Goal: Task Accomplishment & Management: Use online tool/utility

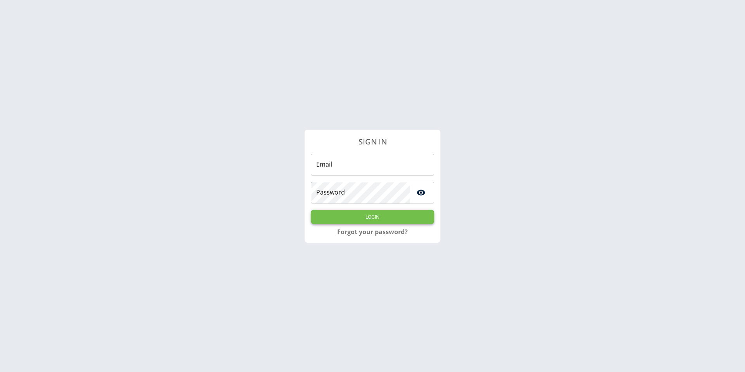
type input "**********"
click at [383, 212] on button "Login" at bounding box center [372, 217] width 123 height 14
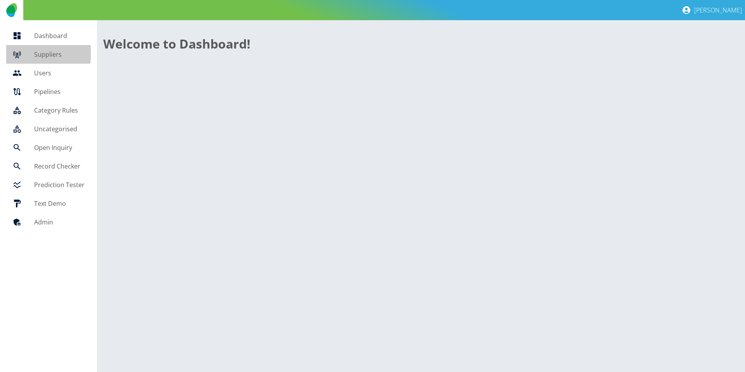
click at [26, 52] on div at bounding box center [23, 54] width 22 height 9
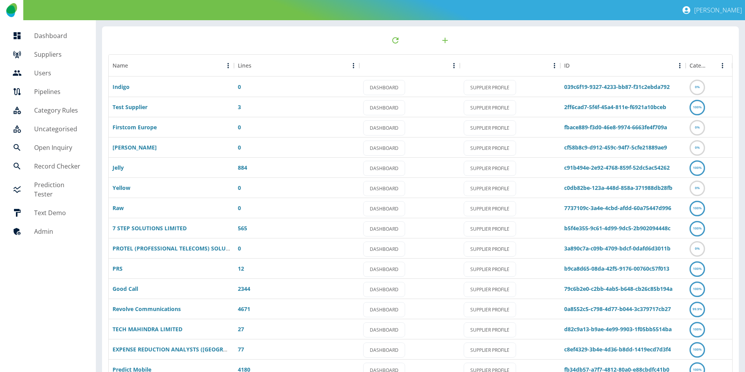
scroll to position [41, 0]
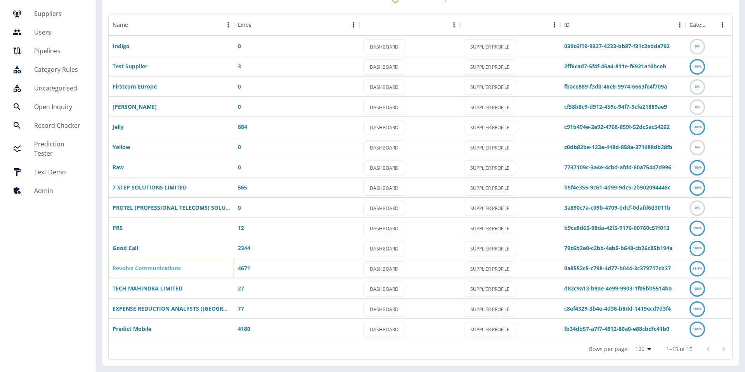
click at [139, 267] on link "Revolve Communications" at bounding box center [147, 267] width 68 height 7
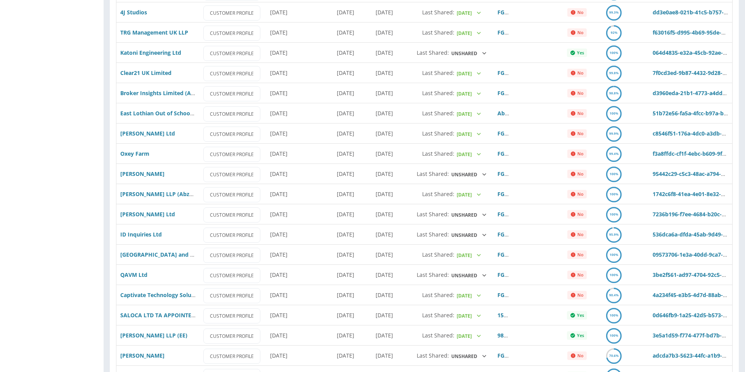
scroll to position [1591, 0]
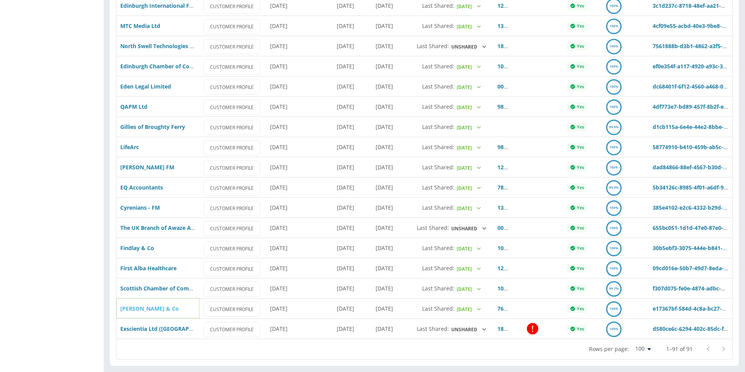
click at [143, 310] on link "Wells & Co" at bounding box center [149, 308] width 59 height 7
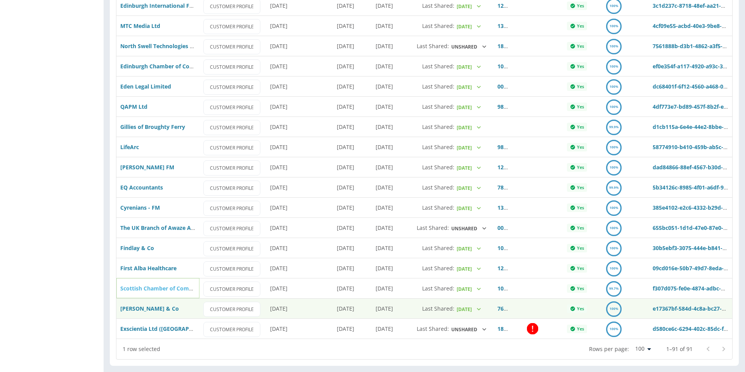
click at [156, 290] on link "Scottish Chamber of Commerce (EE)" at bounding box center [193, 287] width 147 height 7
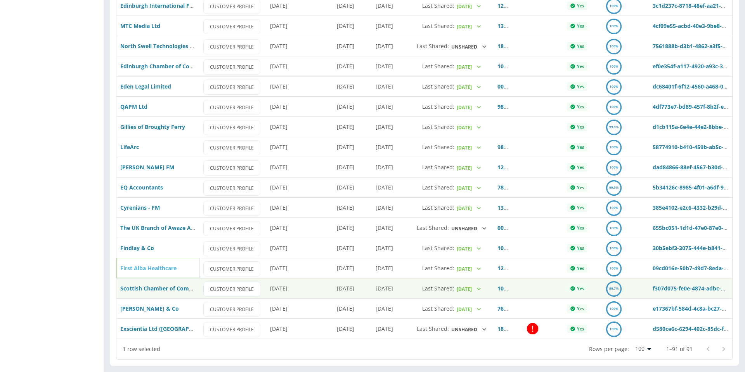
click at [137, 267] on link "First Alba Healthcare" at bounding box center [148, 267] width 56 height 7
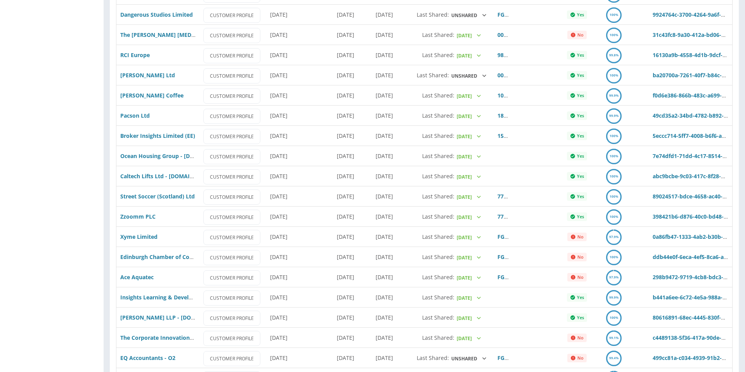
scroll to position [0, 0]
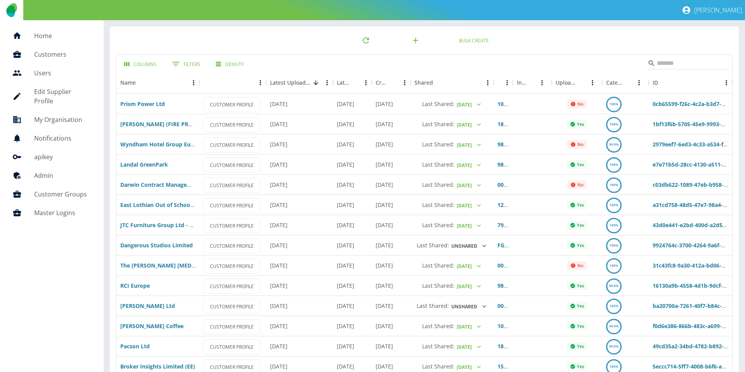
click at [63, 28] on link "Home" at bounding box center [51, 35] width 91 height 19
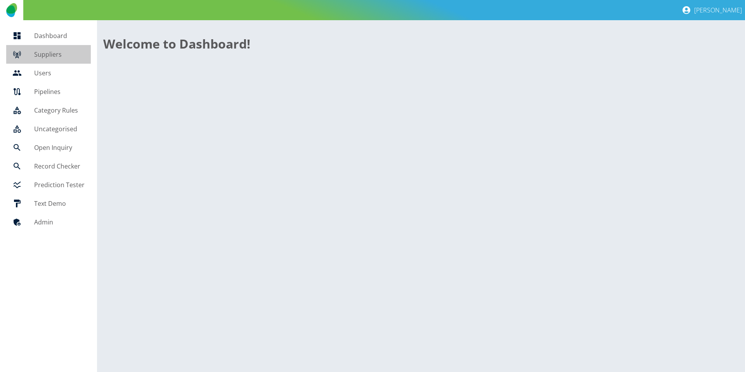
click at [53, 50] on h5 "Suppliers" at bounding box center [59, 54] width 50 height 9
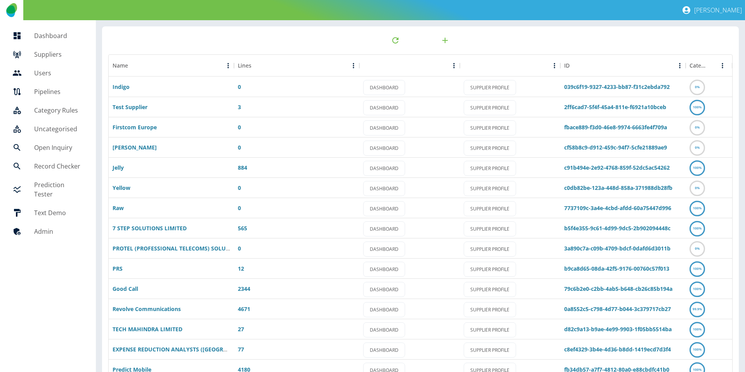
scroll to position [41, 0]
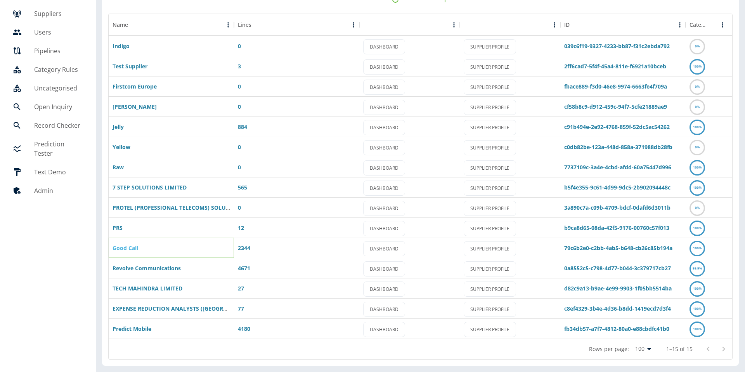
click at [122, 248] on link "Good Call" at bounding box center [126, 247] width 26 height 7
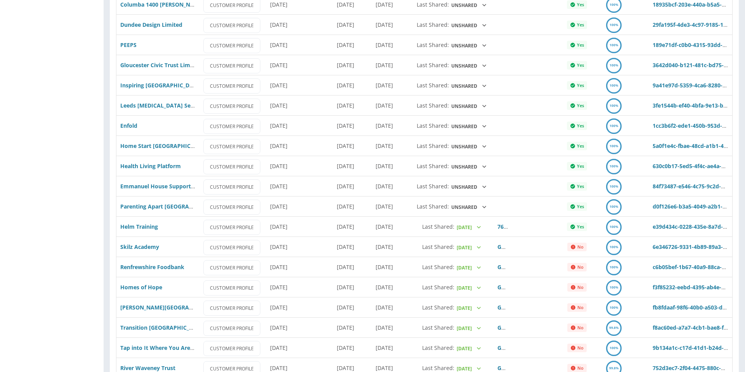
scroll to position [1488, 0]
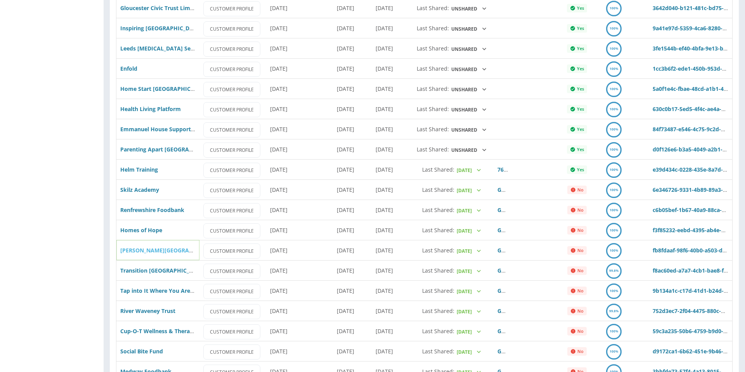
click at [140, 250] on link "Illingworth Moor Methodist Church" at bounding box center [201, 249] width 163 height 7
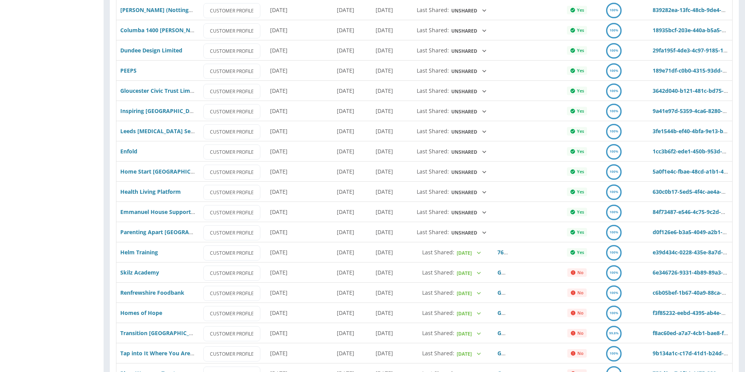
scroll to position [1773, 0]
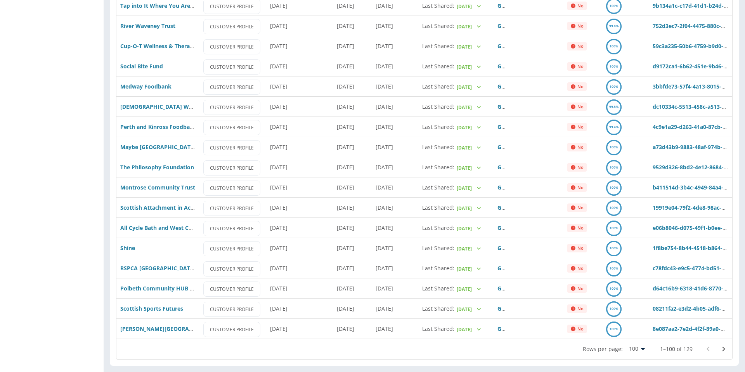
click at [723, 347] on icon "Go to next page" at bounding box center [723, 348] width 9 height 9
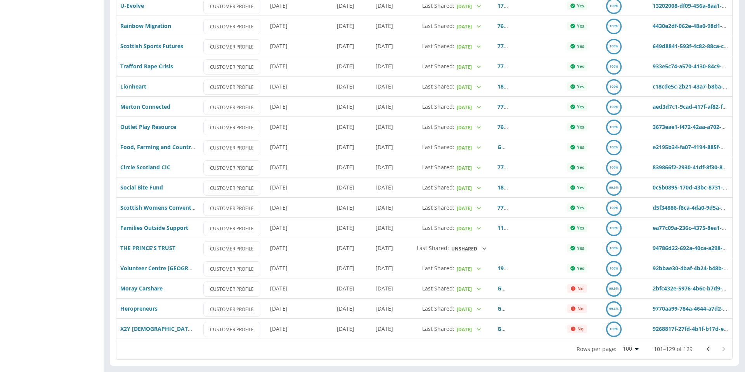
scroll to position [340, 0]
click at [723, 347] on div at bounding box center [715, 349] width 31 height 16
click at [707, 349] on icon "Go to previous page" at bounding box center [708, 349] width 3 height 5
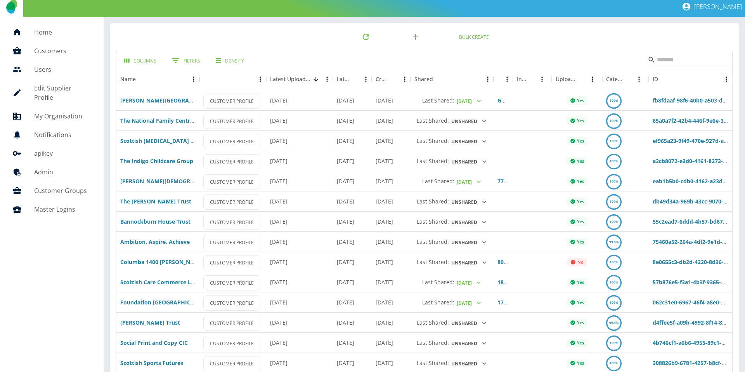
scroll to position [4, 0]
click at [159, 261] on link "Columba 1400 Staffin" at bounding box center [162, 261] width 84 height 7
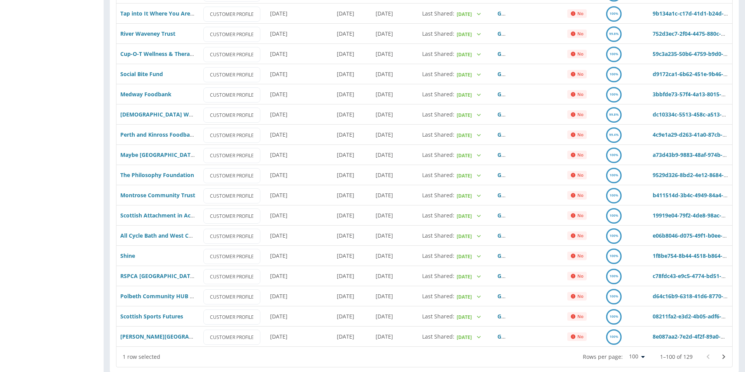
scroll to position [1773, 0]
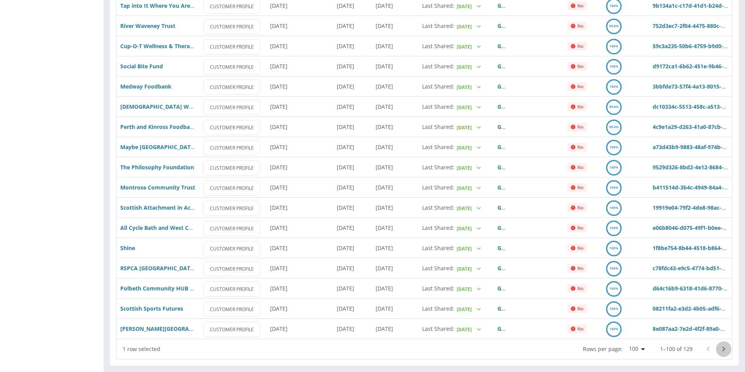
click at [725, 349] on icon "Go to next page" at bounding box center [723, 348] width 9 height 9
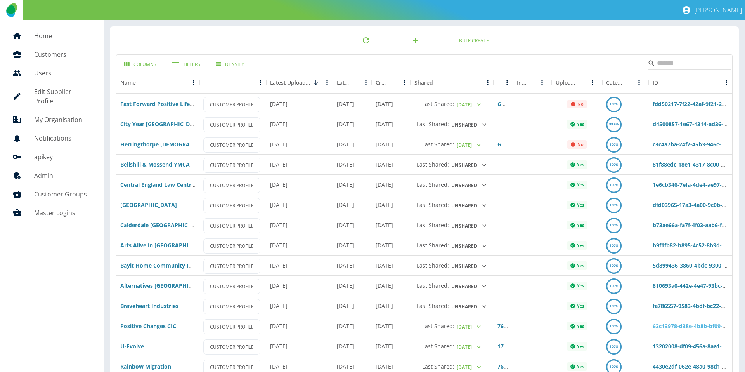
scroll to position [340, 0]
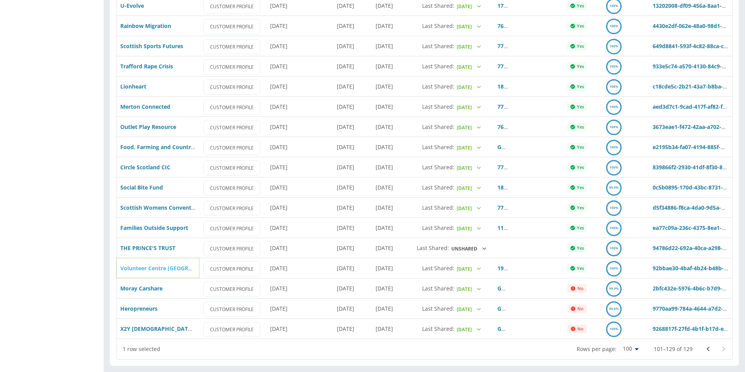
click at [150, 266] on link "Volunteer Centre Edinburgh" at bounding box center [172, 267] width 104 height 7
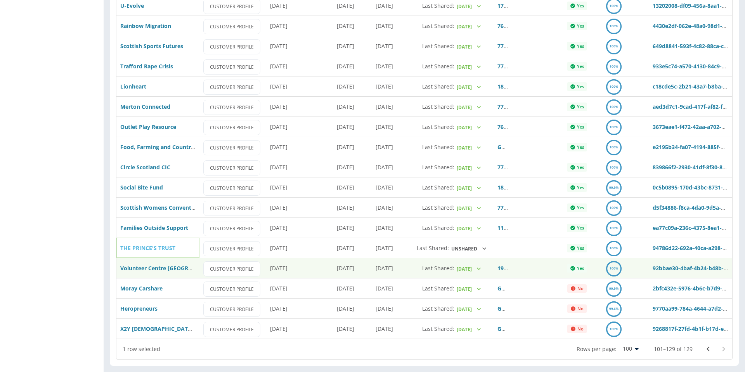
click at [150, 246] on link "THE PRINCE'S TRUST" at bounding box center [147, 247] width 55 height 7
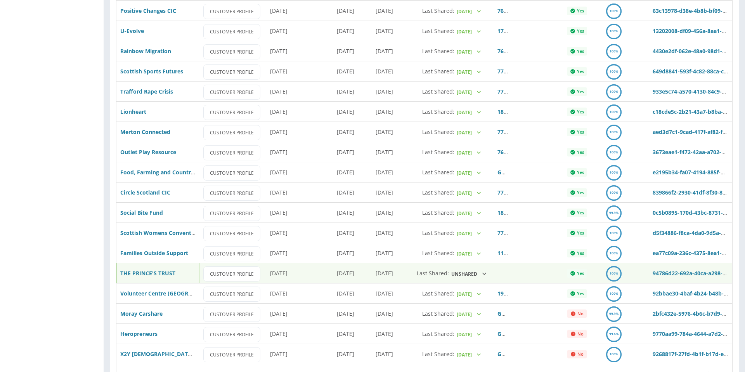
scroll to position [321, 0]
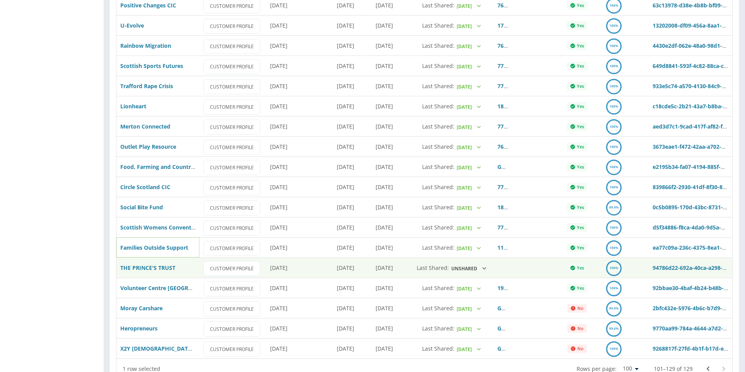
drag, startPoint x: 155, startPoint y: 248, endPoint x: 477, endPoint y: 59, distance: 373.0
click at [155, 248] on link "Families Outside Support" at bounding box center [154, 247] width 68 height 7
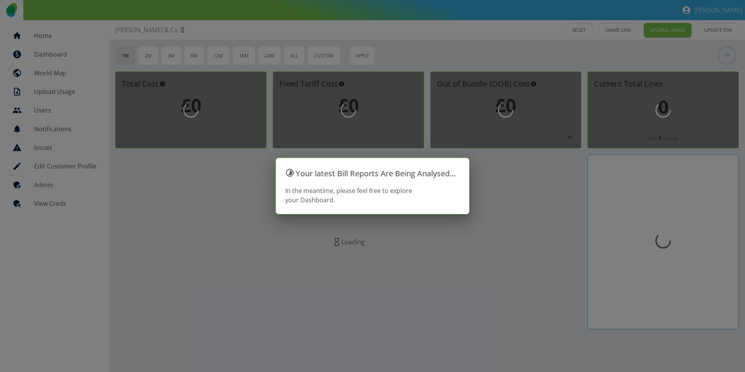
click at [50, 200] on div at bounding box center [372, 186] width 745 height 372
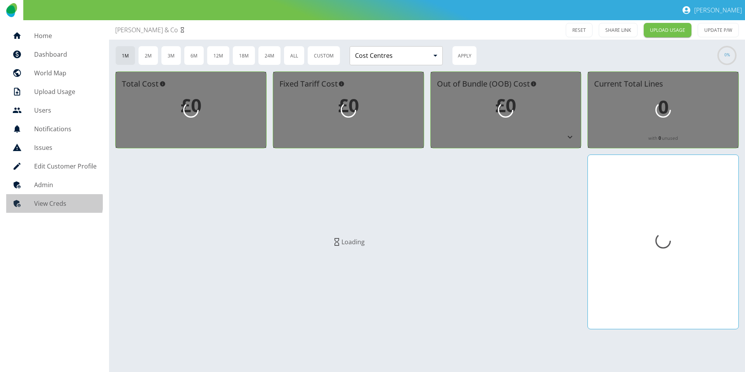
click at [49, 202] on h5 "View Creds" at bounding box center [65, 203] width 62 height 9
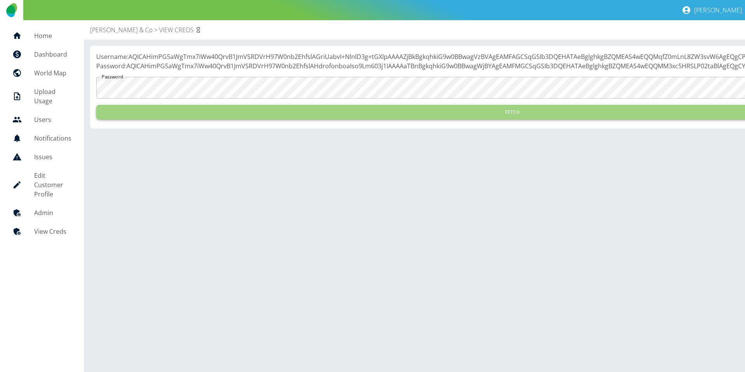
click at [186, 119] on button "Fetch" at bounding box center [512, 112] width 832 height 14
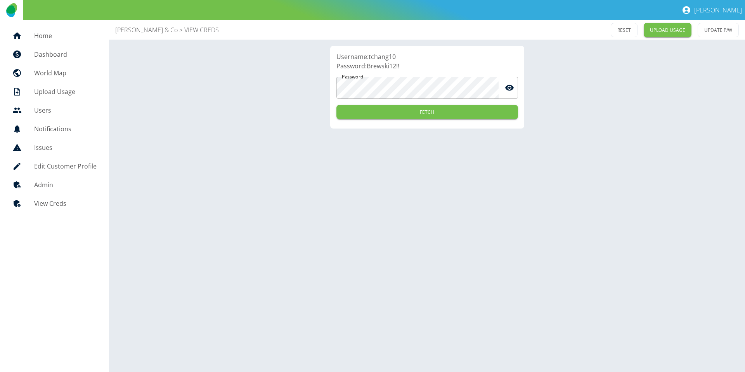
click at [385, 57] on p "Username: tchang10" at bounding box center [427, 56] width 182 height 9
copy p "tchang10"
drag, startPoint x: 387, startPoint y: 65, endPoint x: 367, endPoint y: 67, distance: 20.6
click at [367, 67] on p "Password: Brewski12!!" at bounding box center [427, 65] width 182 height 9
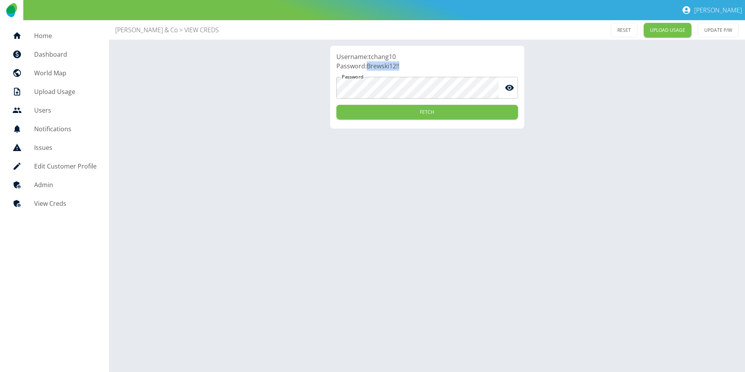
copy p "Brewski12!!"
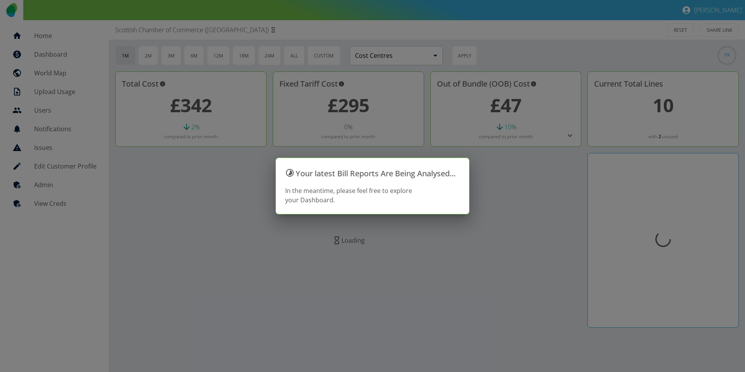
click at [46, 203] on div at bounding box center [372, 186] width 745 height 372
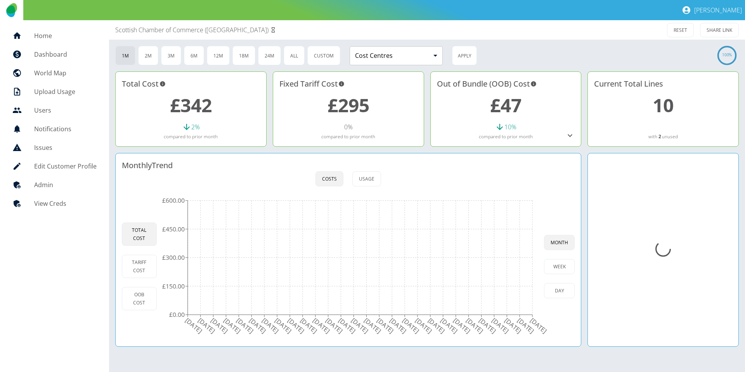
click at [48, 207] on h5 "View Creds" at bounding box center [65, 203] width 62 height 9
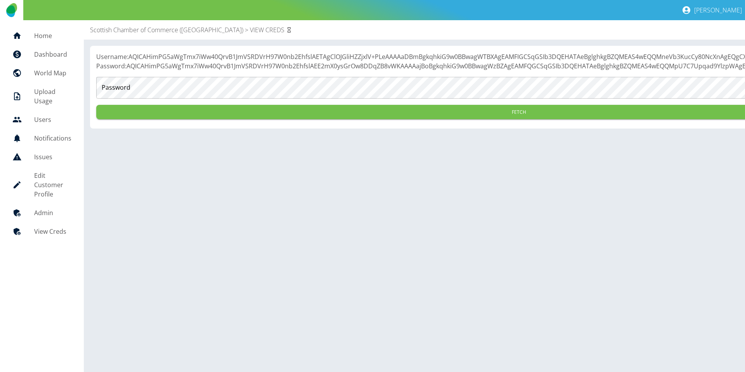
click at [224, 93] on form "Password Password Fetch" at bounding box center [518, 97] width 845 height 52
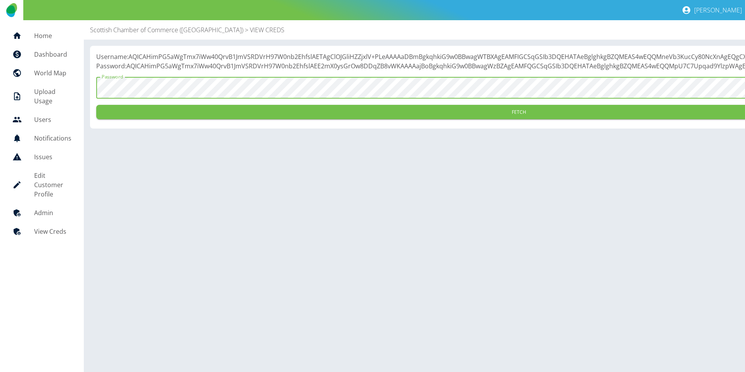
click at [232, 119] on button "Fetch" at bounding box center [518, 112] width 845 height 14
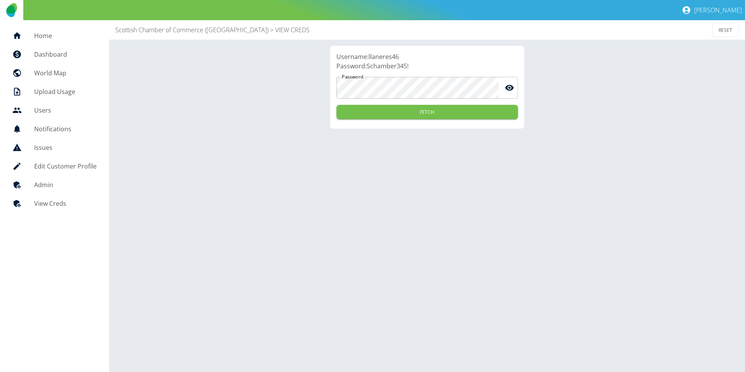
click at [385, 60] on p "Username: llaneres46" at bounding box center [427, 56] width 182 height 9
copy p "llaneres46"
drag, startPoint x: 407, startPoint y: 66, endPoint x: 367, endPoint y: 66, distance: 40.8
click at [367, 66] on p "Password: Schamber345!" at bounding box center [427, 65] width 182 height 9
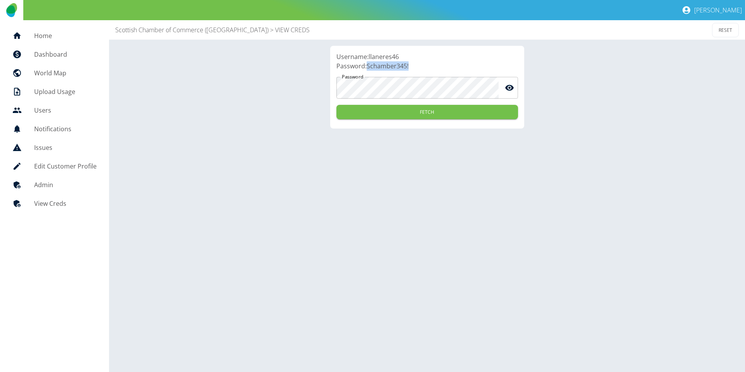
copy p "Schamber345!"
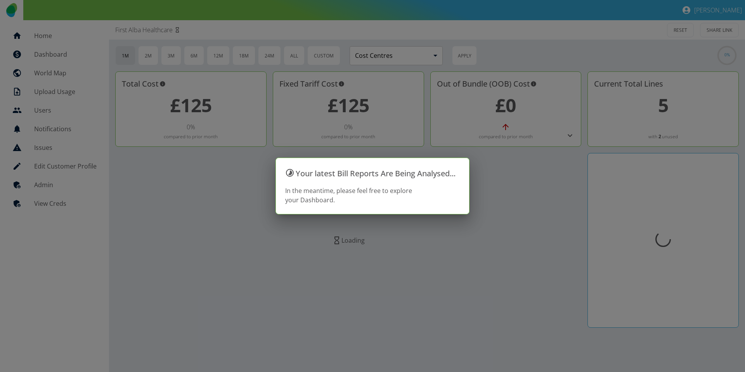
click at [46, 206] on h5 "View Creds" at bounding box center [65, 203] width 62 height 9
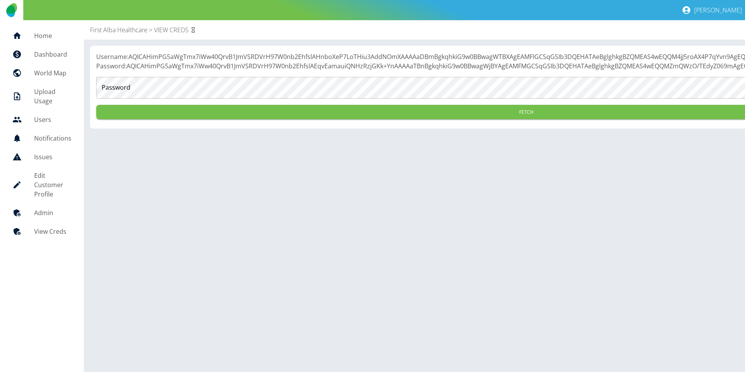
click at [59, 203] on link "Admin" at bounding box center [41, 212] width 71 height 19
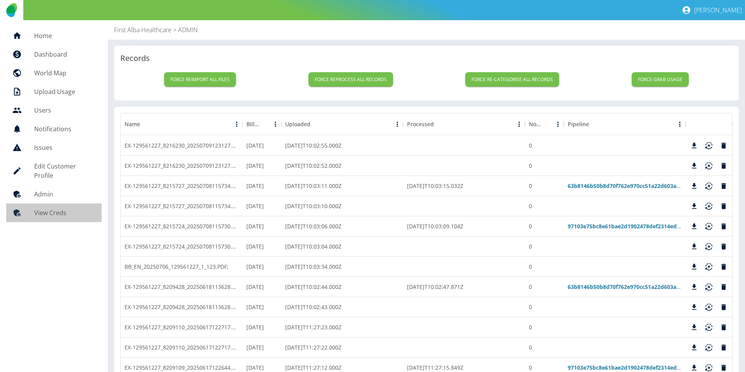
drag, startPoint x: 54, startPoint y: 204, endPoint x: 127, endPoint y: 149, distance: 92.0
click at [54, 208] on h5 "View Creds" at bounding box center [64, 212] width 61 height 9
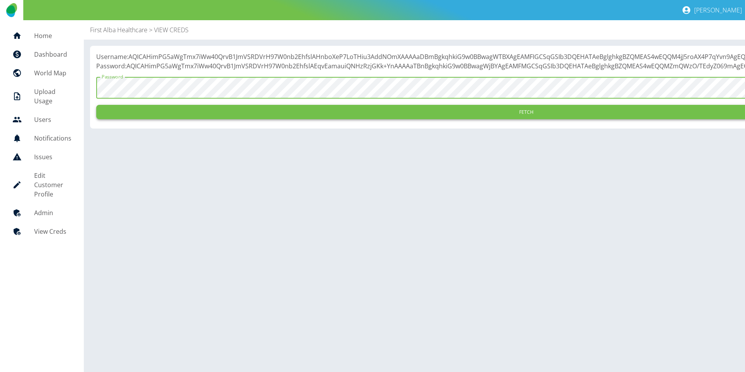
click at [206, 119] on button "Fetch" at bounding box center [526, 112] width 860 height 14
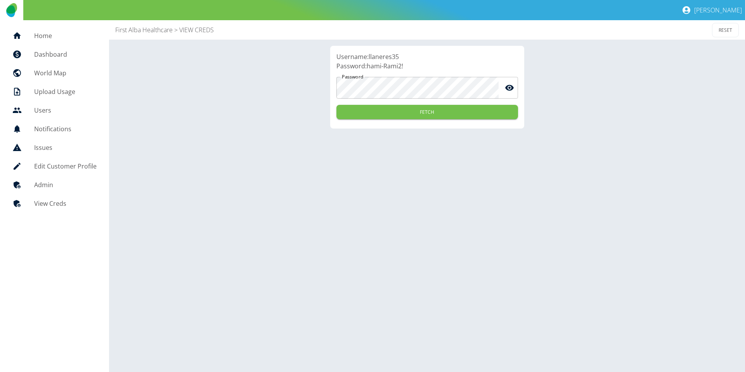
click at [389, 58] on p "Username: llaneres35" at bounding box center [427, 56] width 182 height 9
copy p "llaneres35"
drag, startPoint x: 407, startPoint y: 66, endPoint x: 367, endPoint y: 66, distance: 40.7
click at [367, 66] on p "Password: hami-Rami2!" at bounding box center [427, 65] width 182 height 9
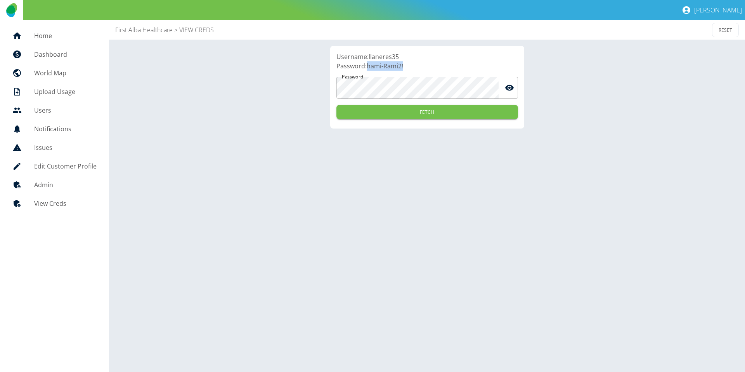
copy p "hami-Rami2!"
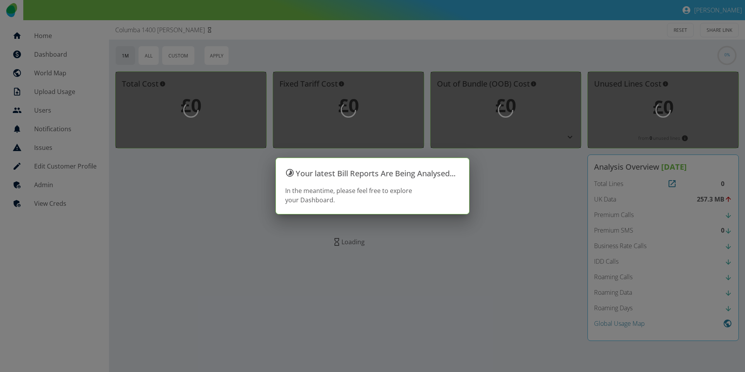
click at [69, 200] on div at bounding box center [372, 186] width 745 height 372
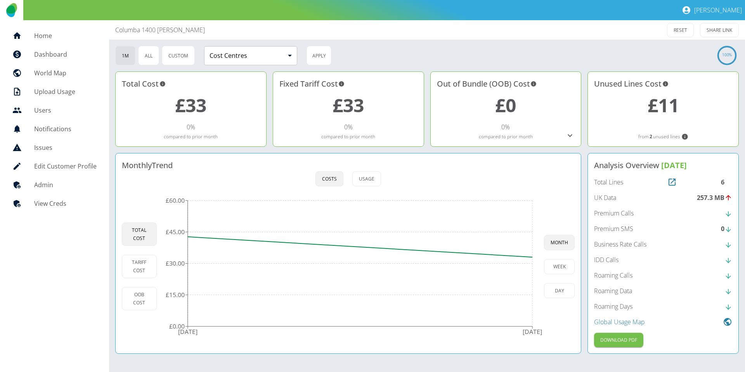
click at [65, 201] on h5 "View Creds" at bounding box center [65, 203] width 62 height 9
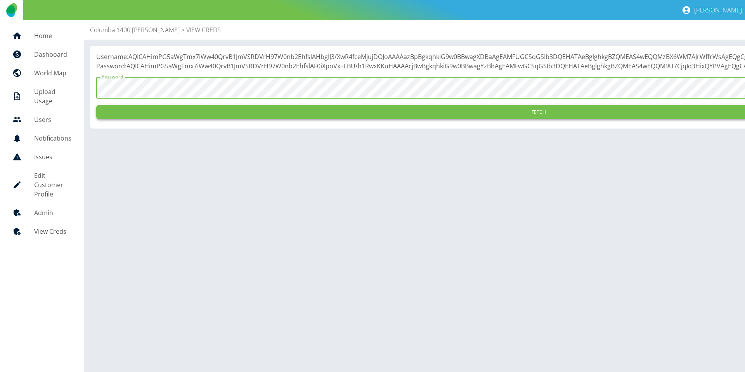
click at [183, 117] on button "Fetch" at bounding box center [538, 112] width 885 height 14
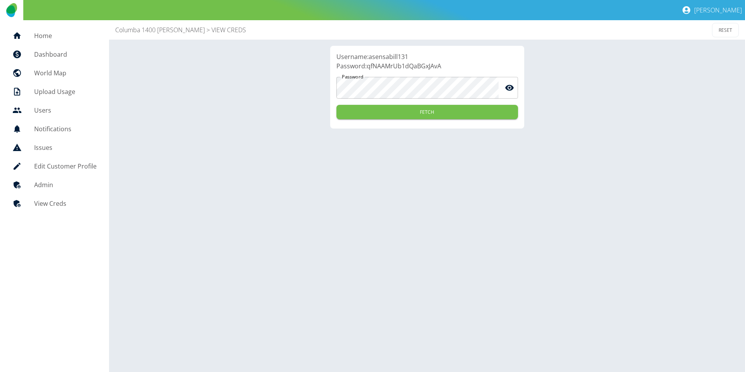
click at [393, 57] on p "Username: asensabill131" at bounding box center [427, 56] width 182 height 9
copy p "asensabill131"
click at [412, 67] on p "Password: qfNAAMrUb1dQaBGxJAvA" at bounding box center [427, 65] width 182 height 9
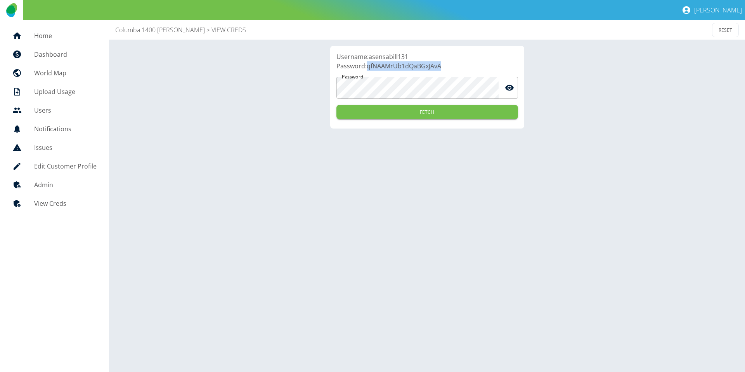
copy p "qfNAAMrUb1dQaBGxJAvA"
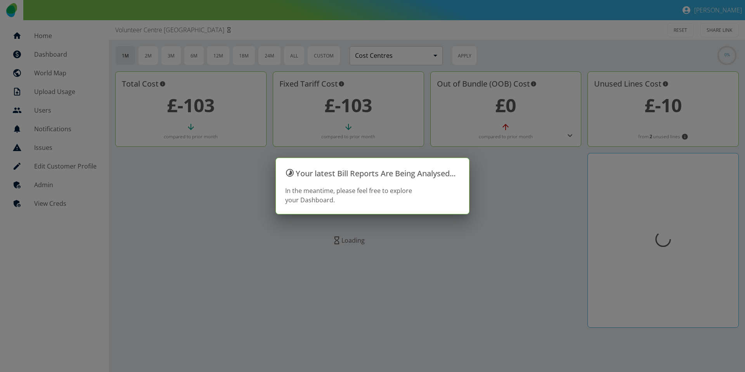
click at [55, 210] on div at bounding box center [372, 186] width 745 height 372
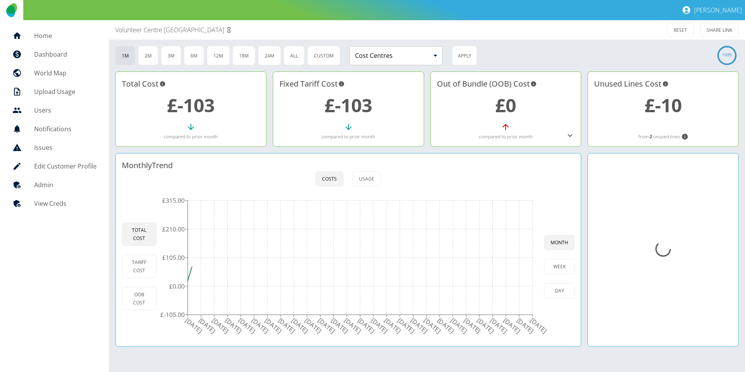
click at [61, 207] on h5 "View Creds" at bounding box center [65, 203] width 62 height 9
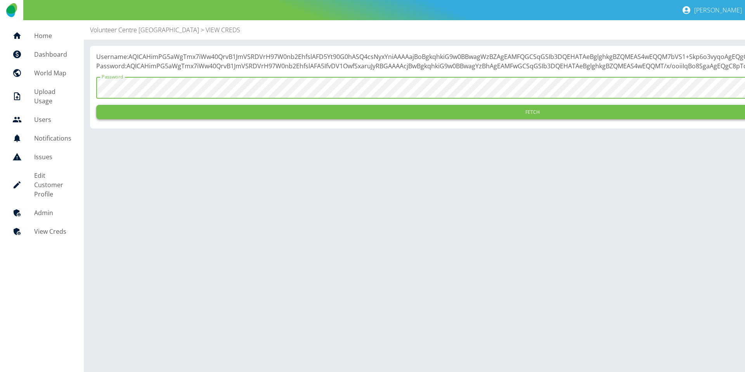
click at [232, 119] on button "Fetch" at bounding box center [532, 112] width 873 height 14
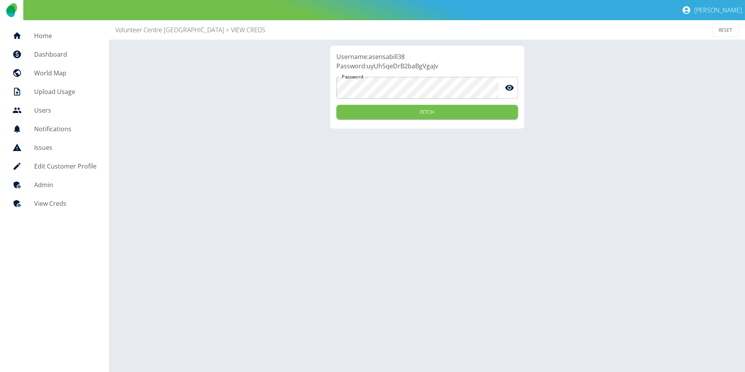
click at [398, 59] on p "Username: asensabill38" at bounding box center [427, 56] width 182 height 9
copy p "asensabill38"
click at [393, 62] on p "Password: uyUh5qeDrB2baBgVgaJv" at bounding box center [427, 65] width 182 height 9
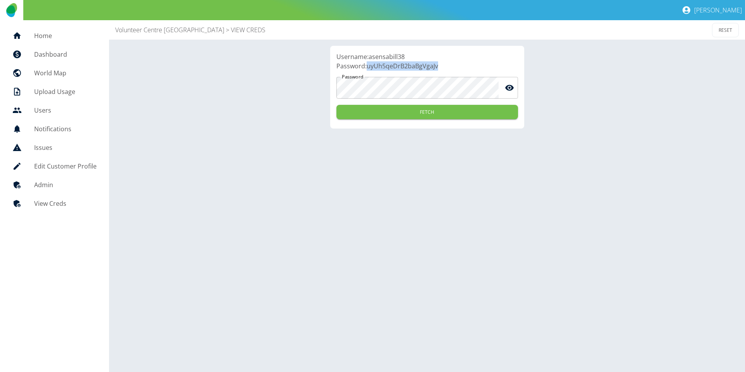
copy p "uyUh5qeDrB2baBgVgaJv"
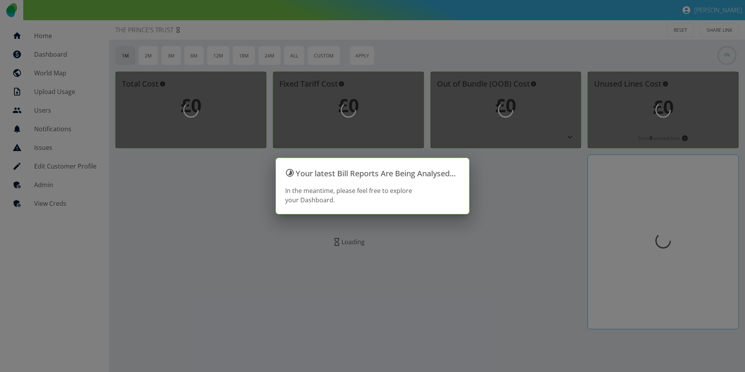
click at [40, 203] on div at bounding box center [372, 186] width 745 height 372
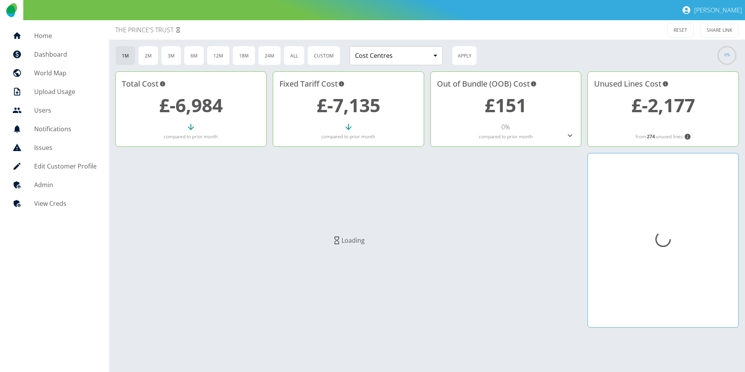
click at [41, 204] on h5 "View Creds" at bounding box center [65, 203] width 62 height 9
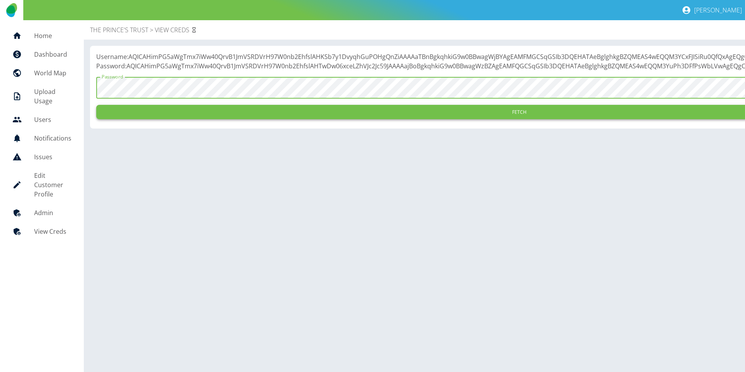
click at [238, 119] on button "Fetch" at bounding box center [519, 112] width 846 height 14
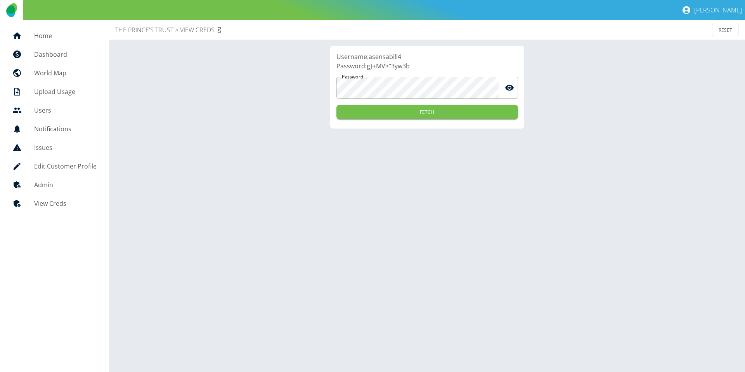
click at [395, 58] on p "Username: asensabill4" at bounding box center [427, 56] width 182 height 9
copy p "asensabill4"
drag, startPoint x: 416, startPoint y: 68, endPoint x: 370, endPoint y: 65, distance: 46.3
click at [367, 66] on p "Password: g}+MV>"3yw3b" at bounding box center [427, 65] width 182 height 9
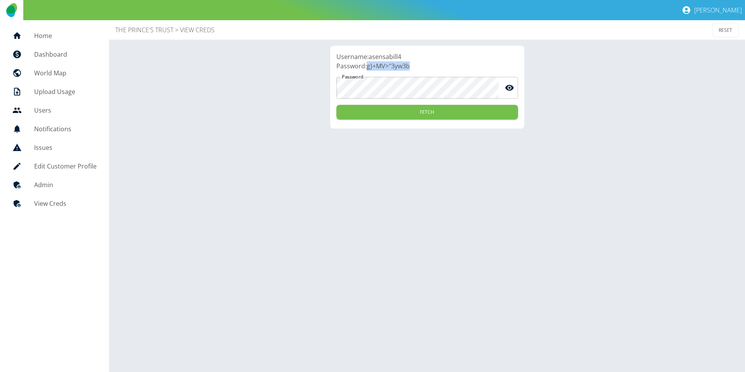
copy p "g}+MV>"3yw3b"
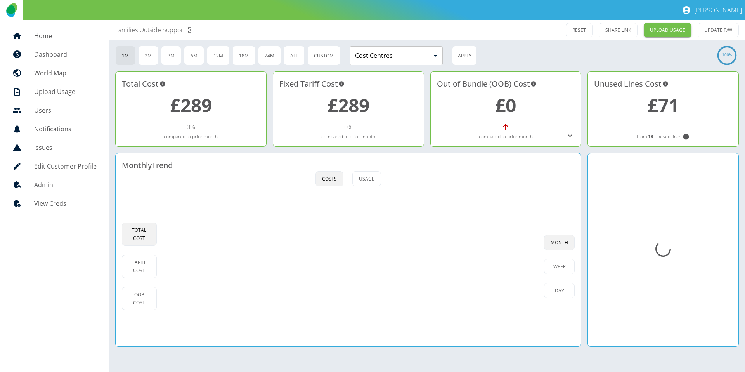
click at [78, 200] on h5 "View Creds" at bounding box center [65, 203] width 62 height 9
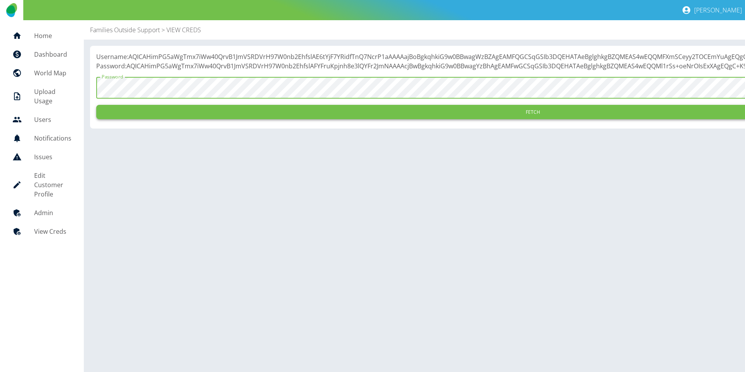
click at [245, 119] on button "Fetch" at bounding box center [532, 112] width 873 height 14
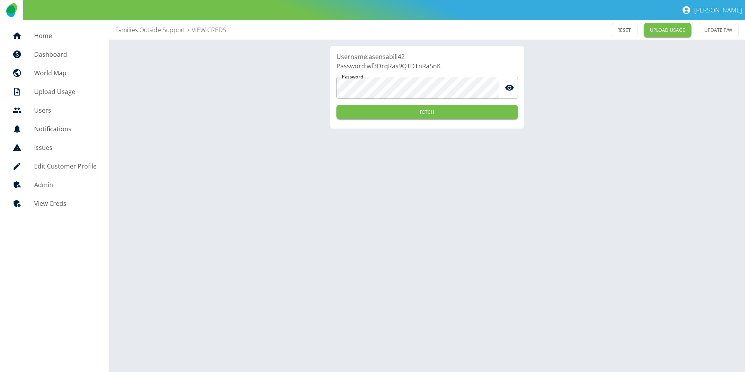
click at [385, 58] on p "Username: asensabill42" at bounding box center [427, 56] width 182 height 9
copy p "asensabill42"
click at [401, 63] on p "Password: wf3DrqRas9QTDTnRa5nK" at bounding box center [427, 65] width 182 height 9
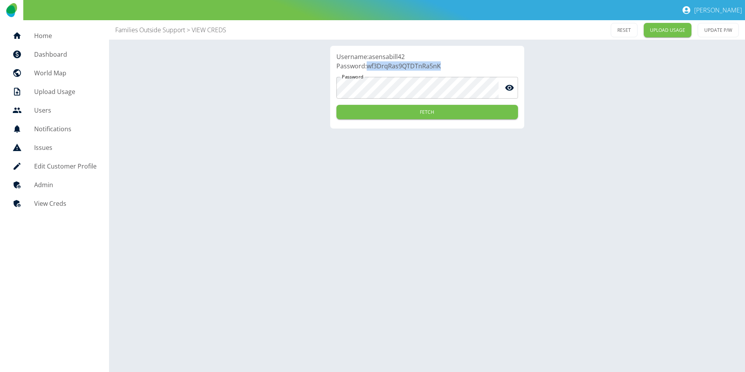
copy p "wf3DrqRas9QTDTnRa5nK"
click at [373, 57] on p "Username: asensabill42" at bounding box center [427, 56] width 182 height 9
copy p "asensabill42"
click at [426, 64] on p "Password: wf3DrqRas9QTDTnRa5nK" at bounding box center [427, 65] width 182 height 9
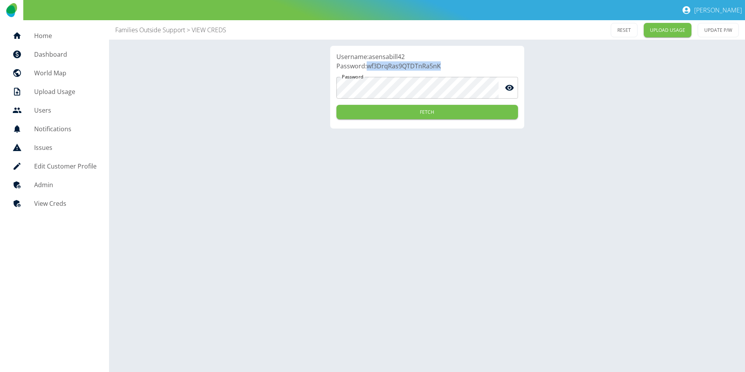
click at [426, 64] on p "Password: wf3DrqRas9QTDTnRa5nK" at bounding box center [427, 65] width 182 height 9
copy p "wf3DrqRas9QTDTnRa5nK"
